Goal: Information Seeking & Learning: Understand process/instructions

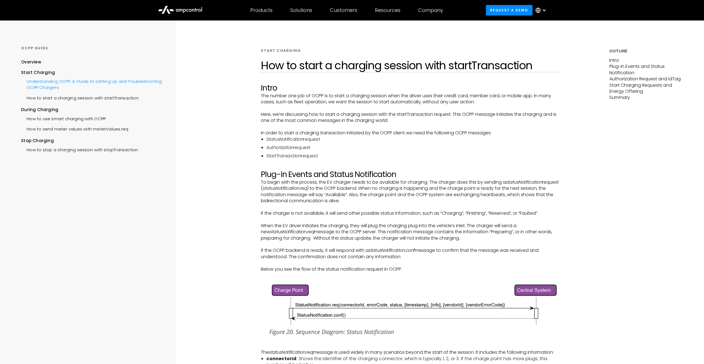
click at [86, 84] on div "Understanding OCPP: A Guide to Setting Up and Troubleshooting OCPP Chargers" at bounding box center [91, 84] width 141 height 17
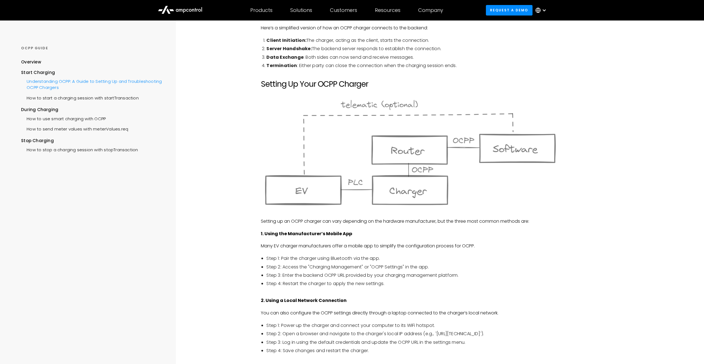
scroll to position [314, 0]
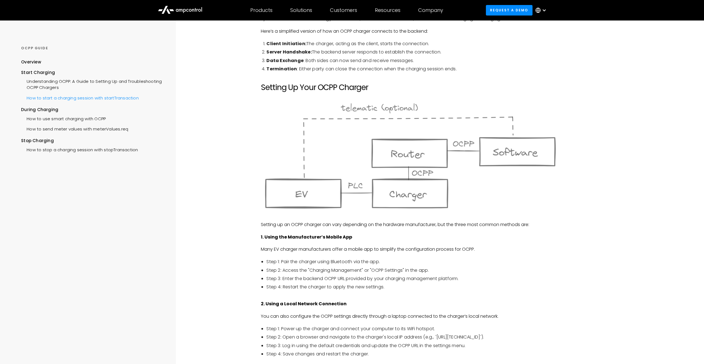
click at [111, 98] on div "How to start a charging session with startTransaction" at bounding box center [80, 97] width 118 height 10
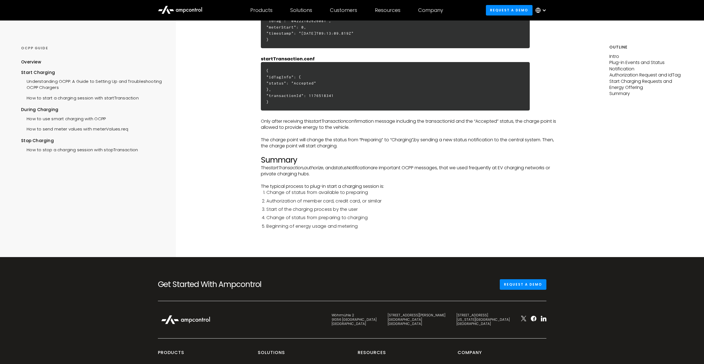
scroll to position [1451, 0]
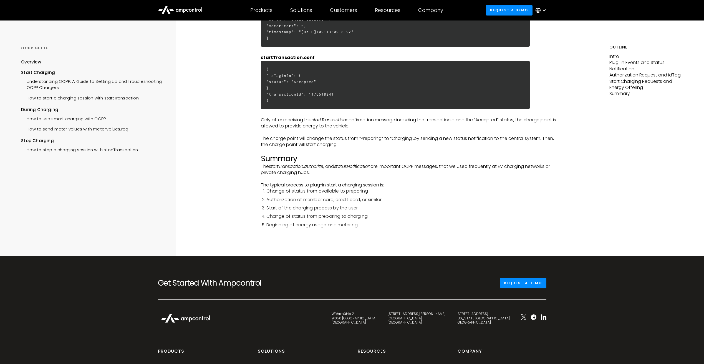
click at [351, 166] on em "statusNotification" at bounding box center [352, 166] width 36 height 6
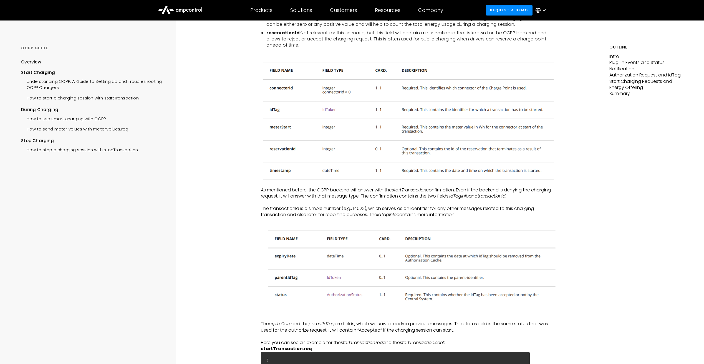
scroll to position [1091, 0]
